Goal: Use online tool/utility: Utilize a website feature to perform a specific function

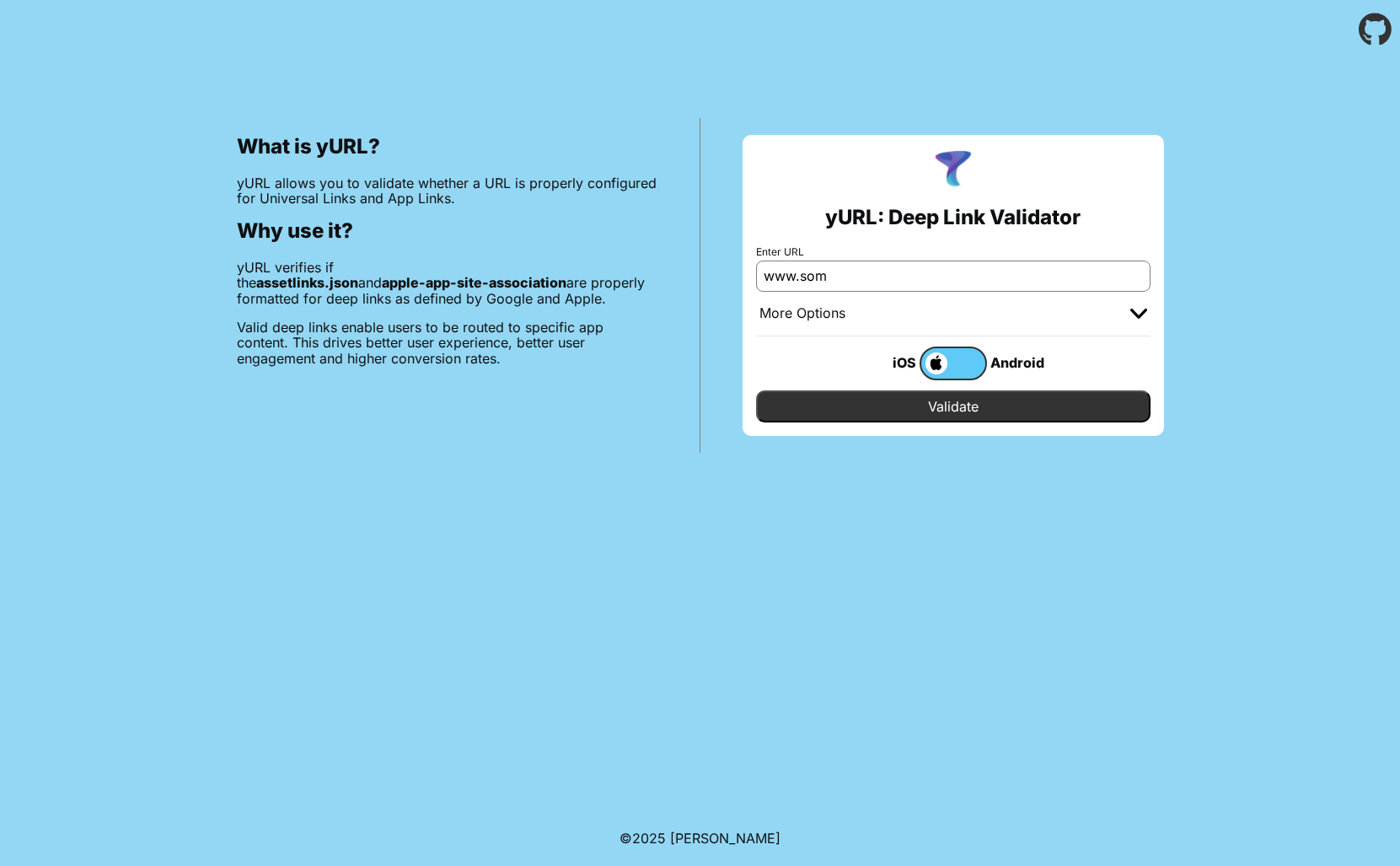
type input "www.somo"
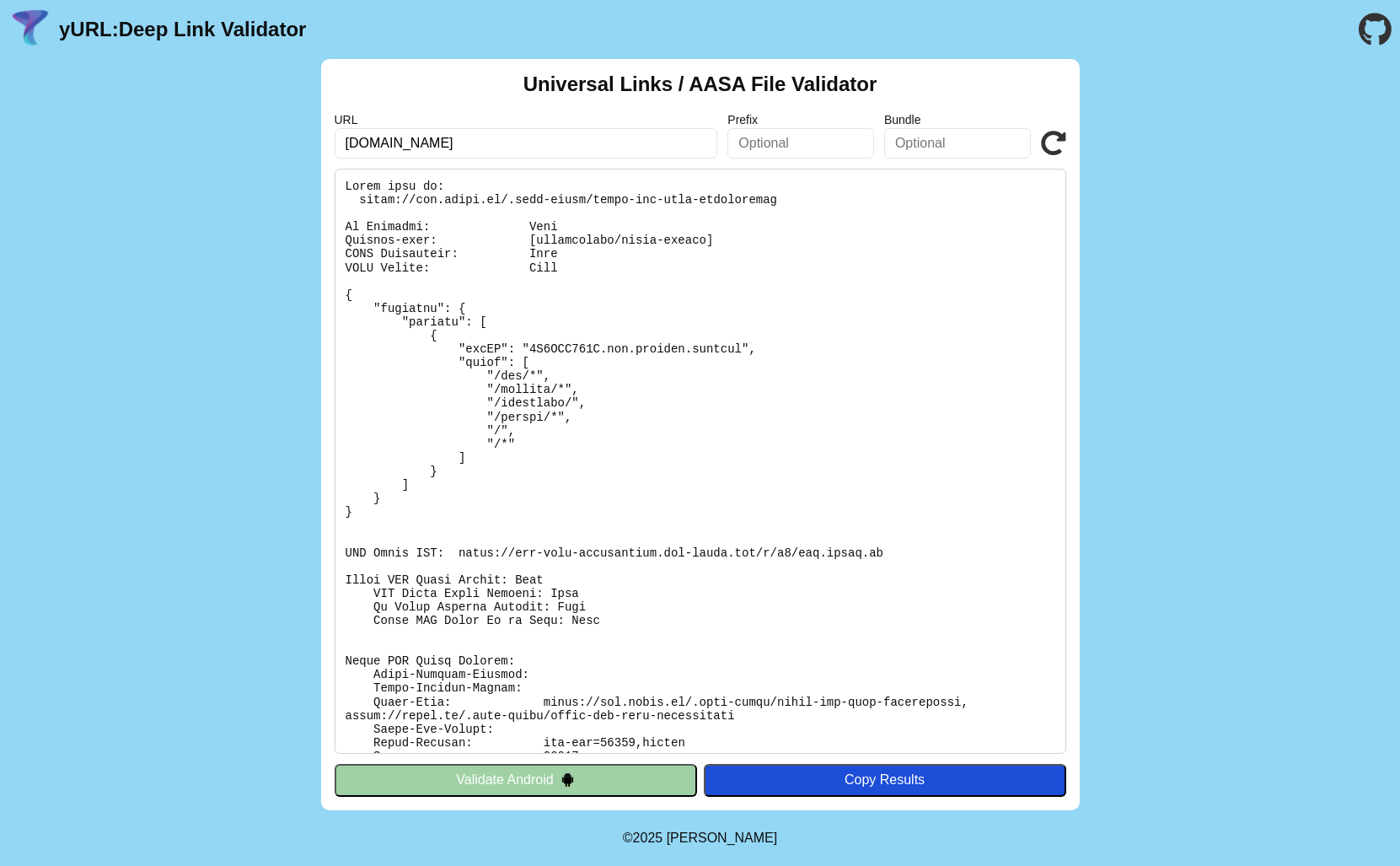
click at [400, 146] on input "www.somon.tj" at bounding box center [527, 144] width 384 height 31
type input "[DOMAIN_NAME]"
click button "Validate" at bounding box center [0, 0] width 0 height 0
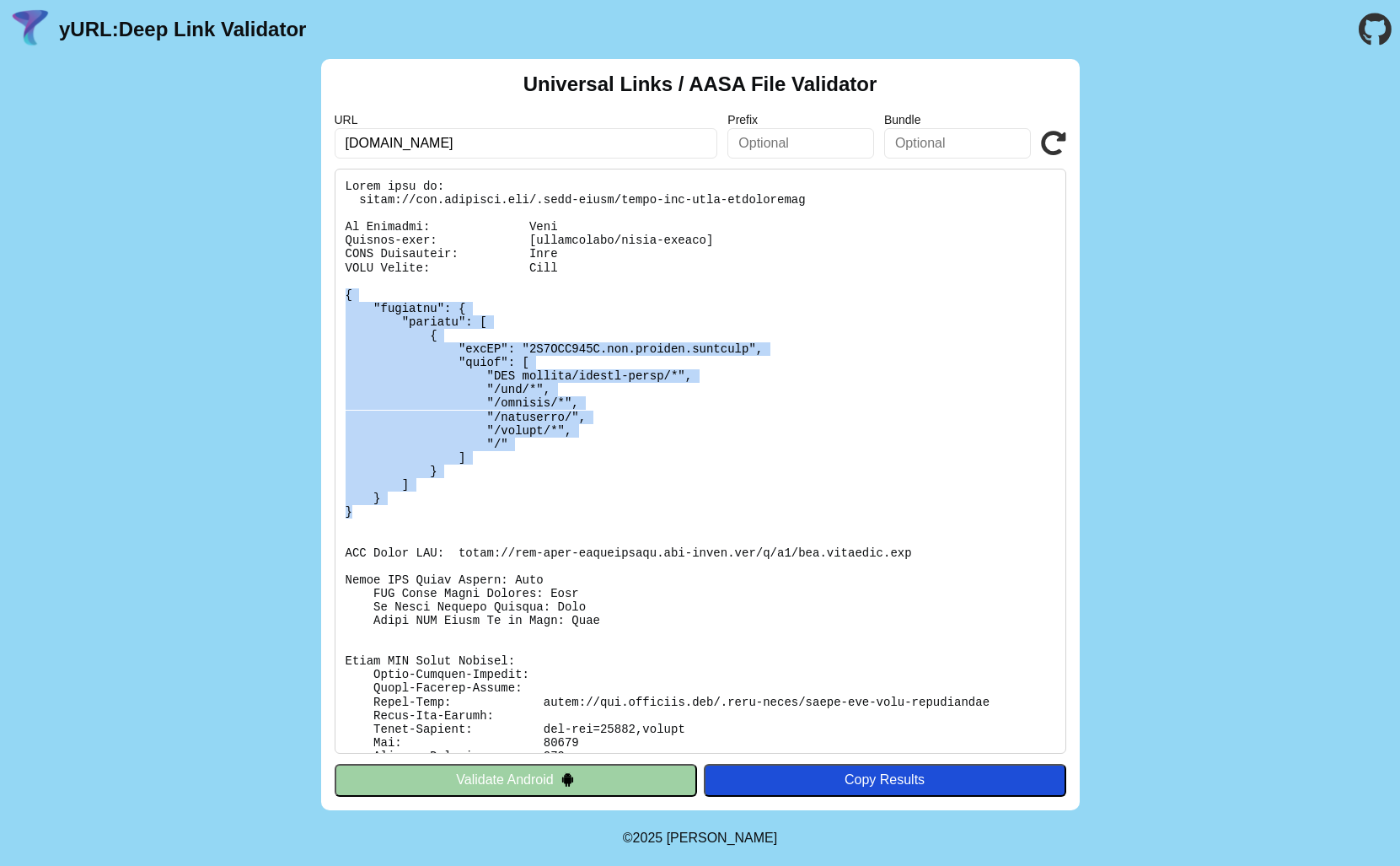
drag, startPoint x: 366, startPoint y: 510, endPoint x: 318, endPoint y: 289, distance: 226.2
click at [318, 289] on div "Universal Links / AASA File Validator URL [DOMAIN_NAME] Prefix Bundle Validate …" at bounding box center [700, 434] width 1400 height 751
copy pre "{ "applinks": { "details": [ { "appID": "6W7MJY668M.com.larixon.[PERSON_NAME]",…"
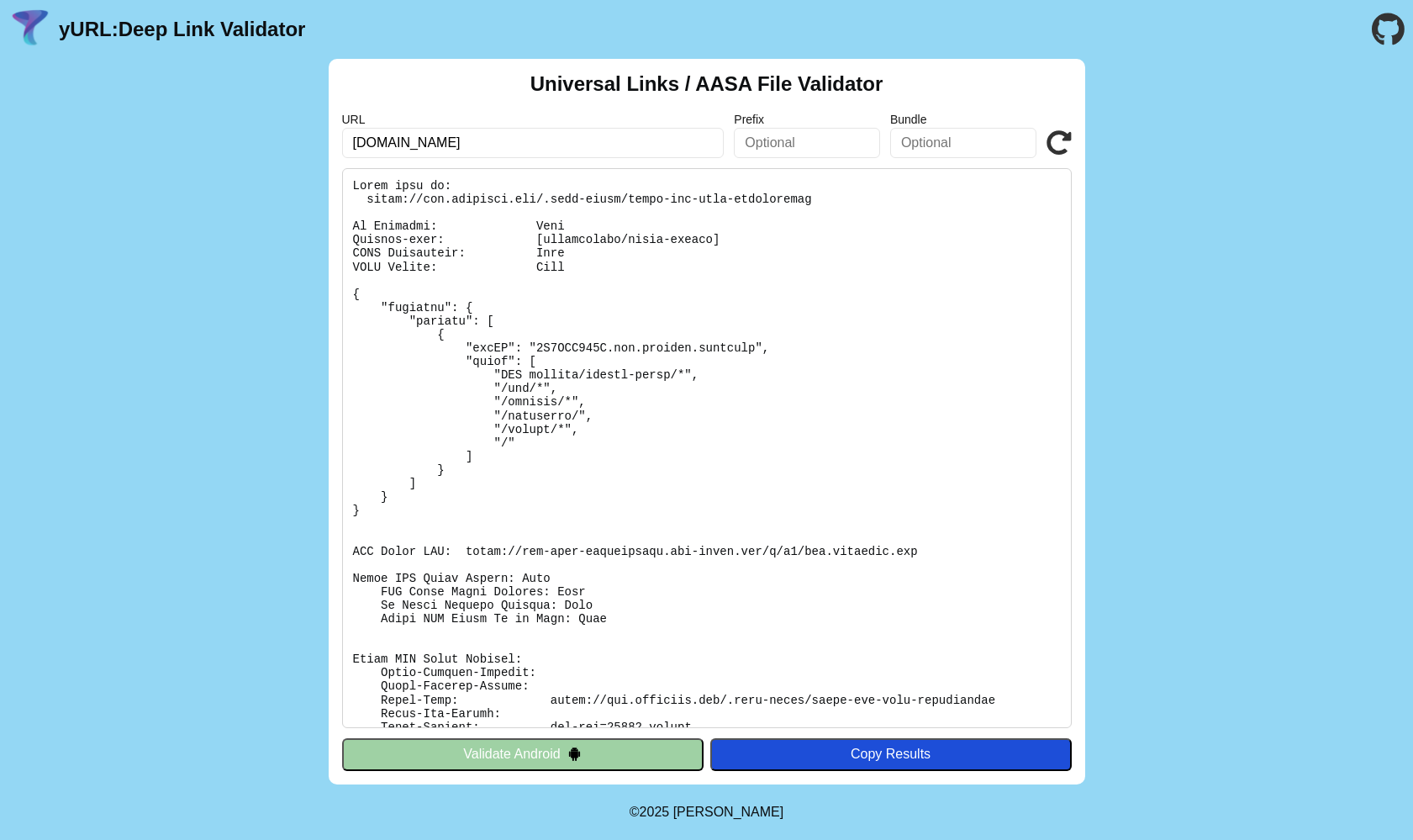
drag, startPoint x: 497, startPoint y: 142, endPoint x: 198, endPoint y: 141, distance: 299.0
click at [198, 142] on div "Universal Links / AASA File Validator URL [DOMAIN_NAME] Prefix Bundle Validate …" at bounding box center [706, 421] width 1413 height 725
drag, startPoint x: 367, startPoint y: 198, endPoint x: 929, endPoint y: 202, distance: 562.0
click at [929, 202] on pre at bounding box center [706, 448] width 730 height 559
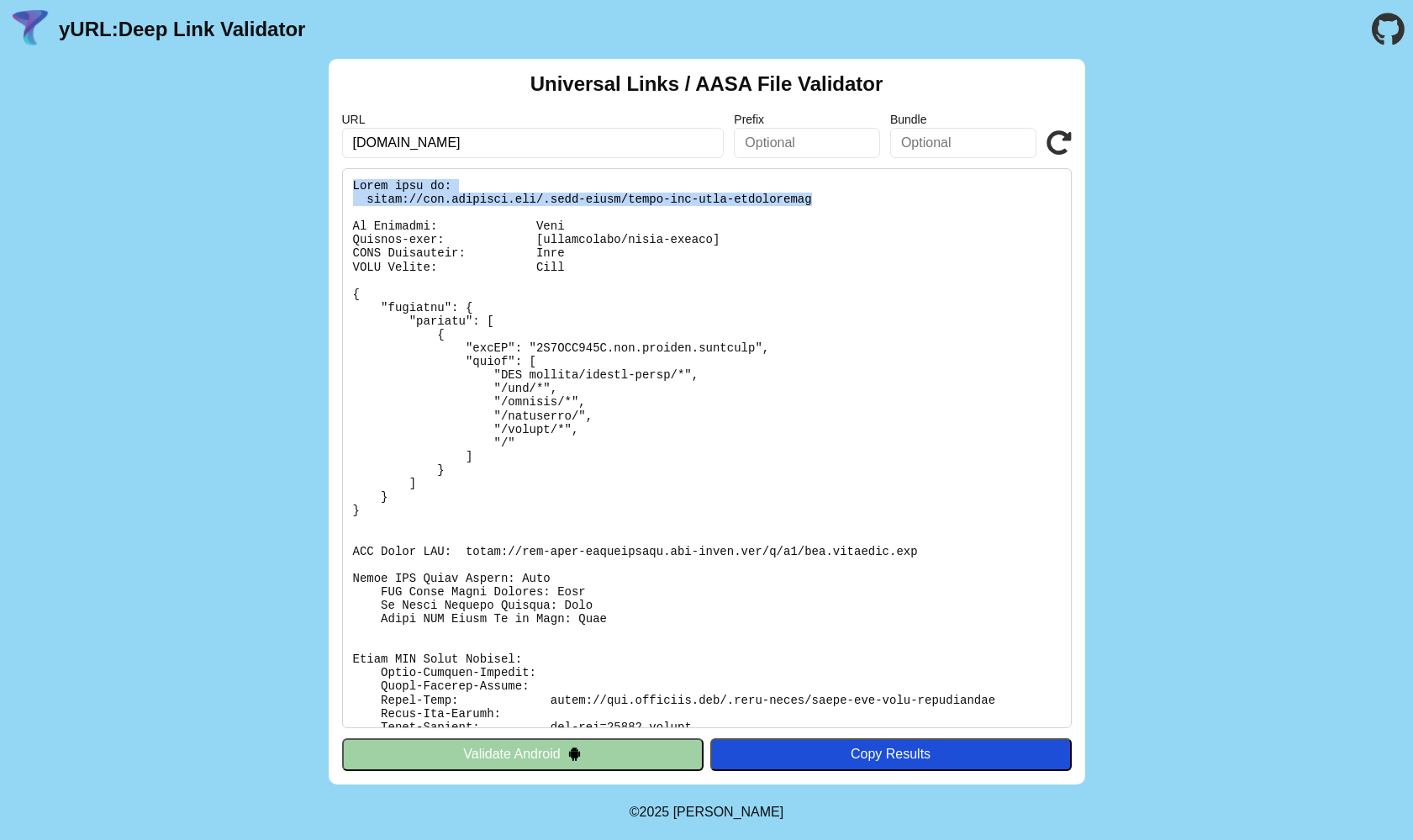
drag, startPoint x: 864, startPoint y: 195, endPoint x: 354, endPoint y: 183, distance: 510.1
click at [354, 183] on pre at bounding box center [706, 448] width 730 height 559
copy pre "Found file at: https://www.bazaraki.com/.well-known/apple-app-site-association"
click at [705, 245] on pre at bounding box center [706, 448] width 730 height 559
